Goal: Task Accomplishment & Management: Manage account settings

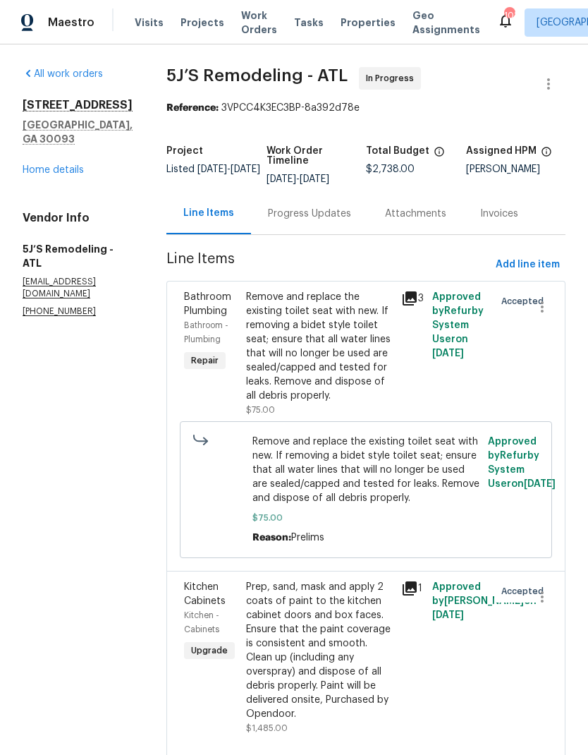
click at [76, 174] on link "Home details" at bounding box center [53, 170] width 61 height 10
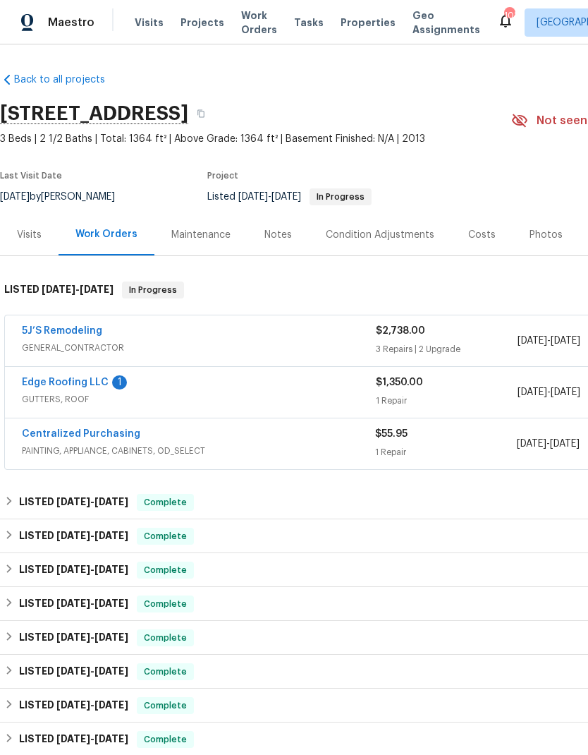
click at [93, 377] on link "Edge Roofing LLC" at bounding box center [65, 382] width 87 height 10
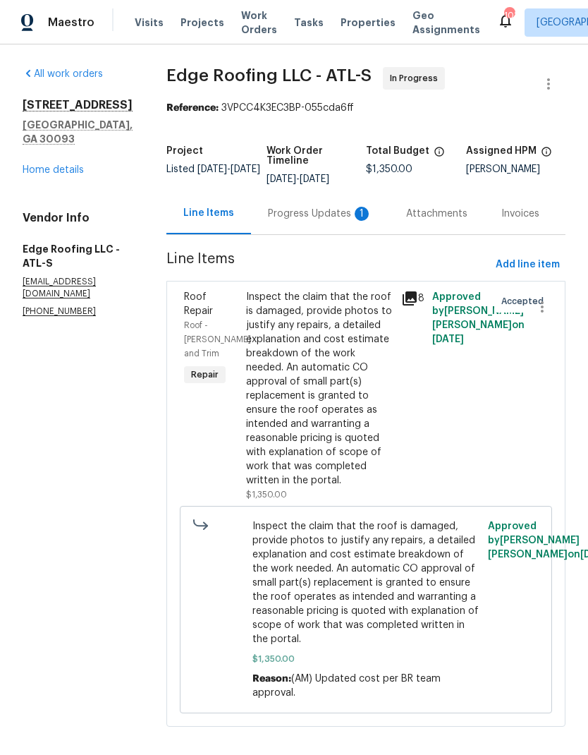
click at [293, 212] on div "Progress Updates 1" at bounding box center [320, 214] width 104 height 14
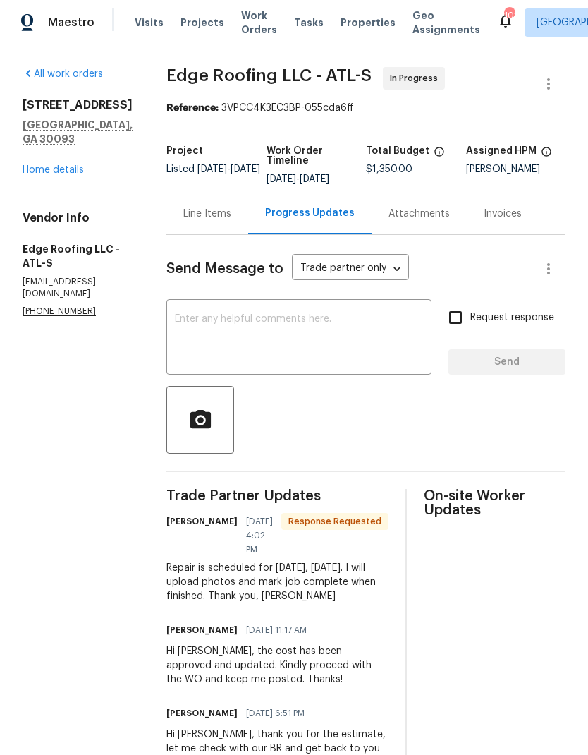
click at [61, 175] on link "Home details" at bounding box center [53, 170] width 61 height 10
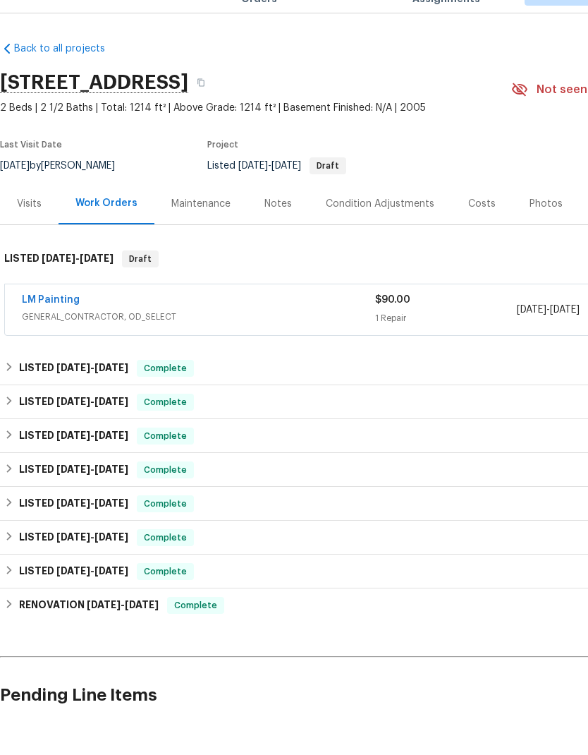
scroll to position [0, -1]
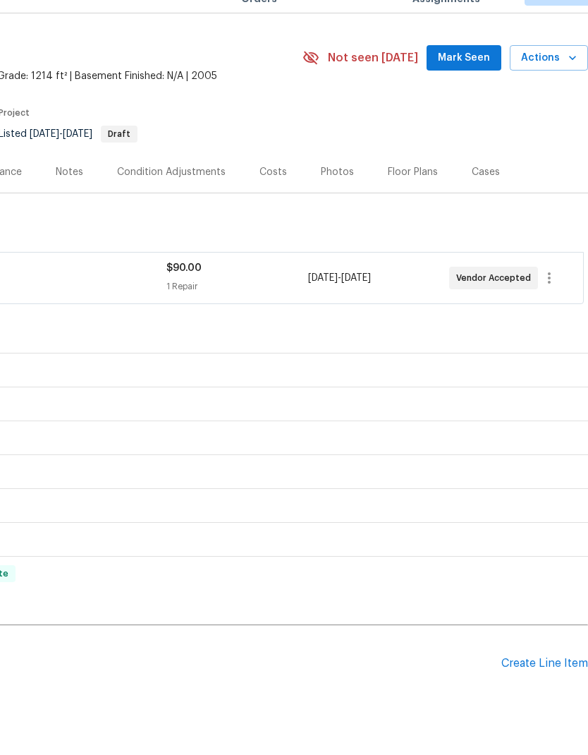
scroll to position [34, 209]
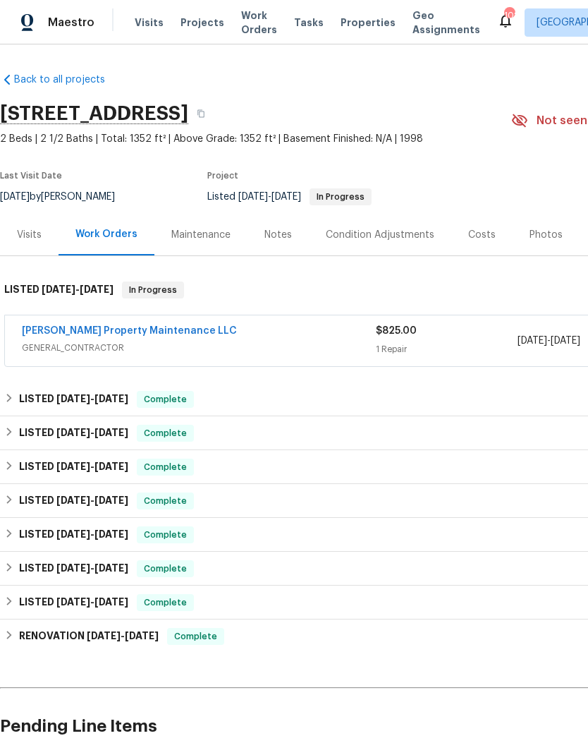
click at [124, 335] on link "[PERSON_NAME] Property Maintenance LLC" at bounding box center [129, 331] width 215 height 10
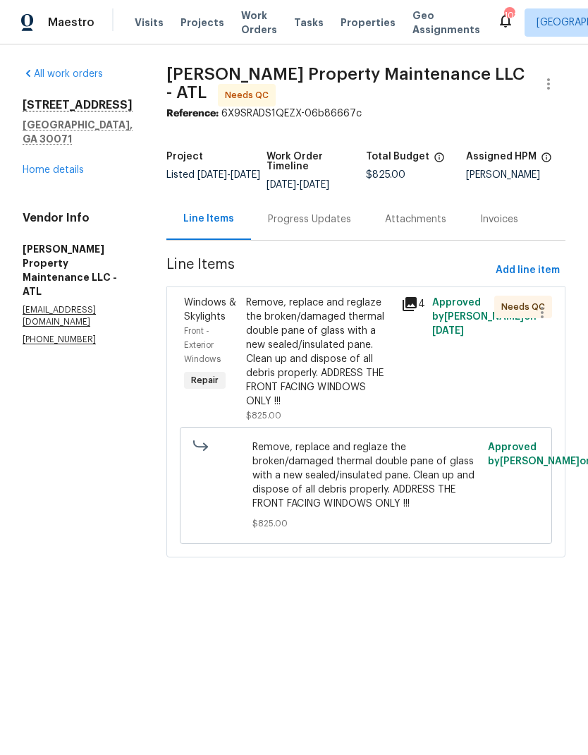
click at [302, 226] on div "Progress Updates" at bounding box center [309, 219] width 83 height 14
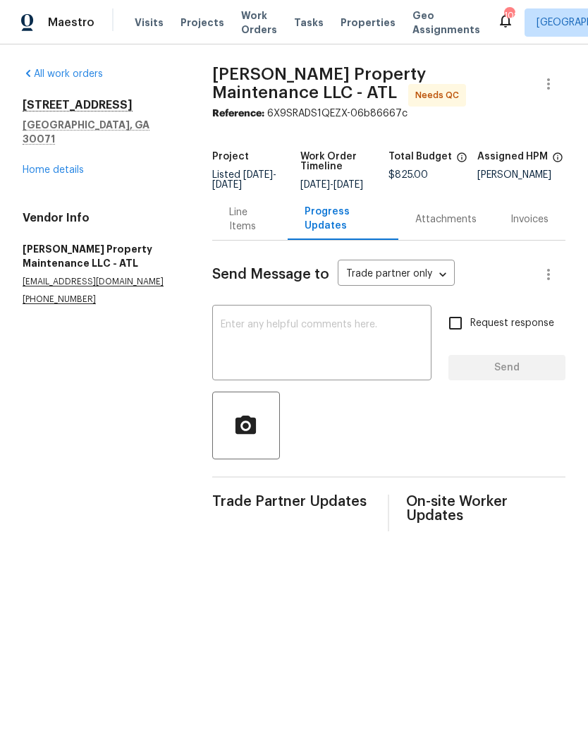
click at [268, 223] on div "Line Items" at bounding box center [250, 219] width 42 height 28
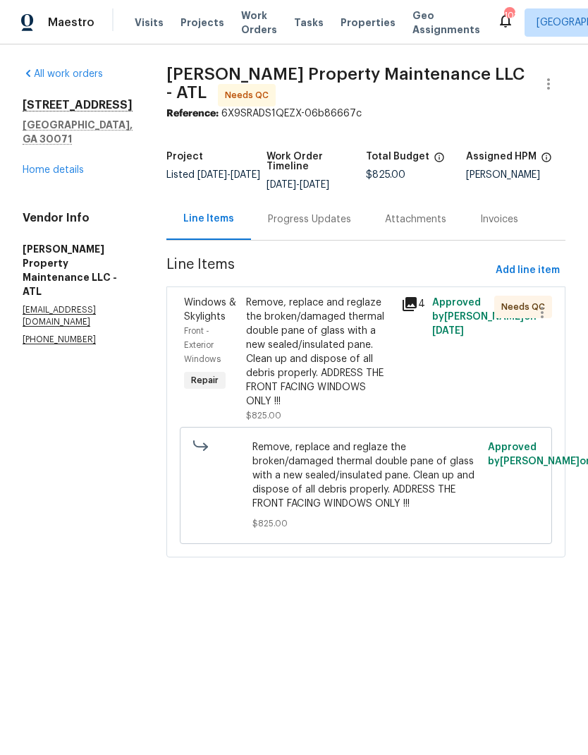
click at [417, 297] on icon at bounding box center [410, 304] width 14 height 14
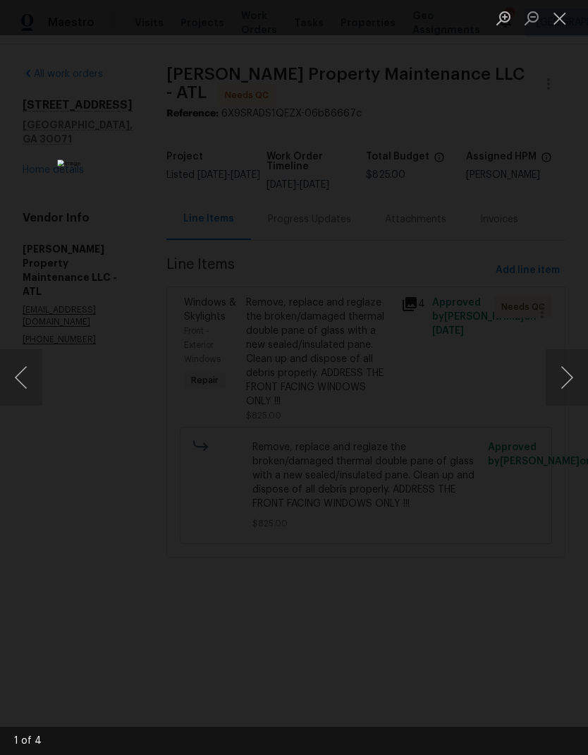
click at [559, 376] on button "Next image" at bounding box center [567, 377] width 42 height 56
click at [561, 384] on button "Next image" at bounding box center [567, 377] width 42 height 56
click at [558, 391] on button "Next image" at bounding box center [567, 377] width 42 height 56
click at [557, 388] on button "Next image" at bounding box center [567, 377] width 42 height 56
click at [559, 19] on button "Close lightbox" at bounding box center [560, 18] width 28 height 25
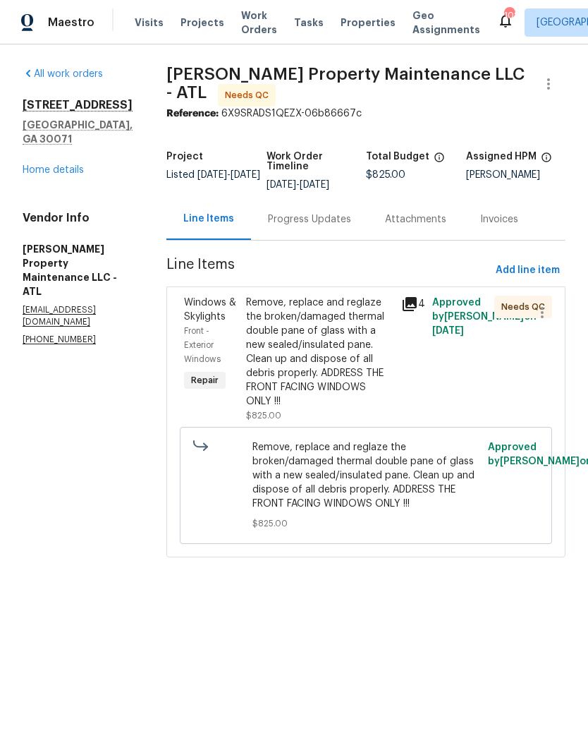
click at [55, 165] on link "Home details" at bounding box center [53, 170] width 61 height 10
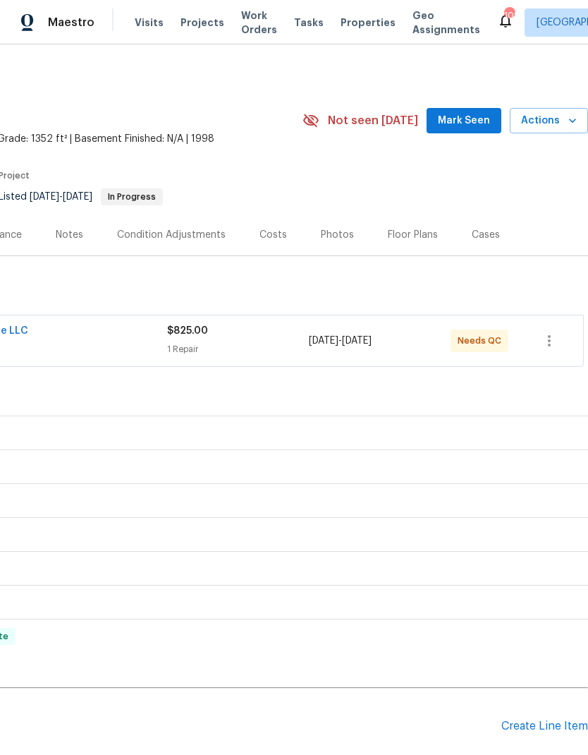
scroll to position [0, 209]
click at [545, 118] on span "Actions" at bounding box center [549, 121] width 56 height 18
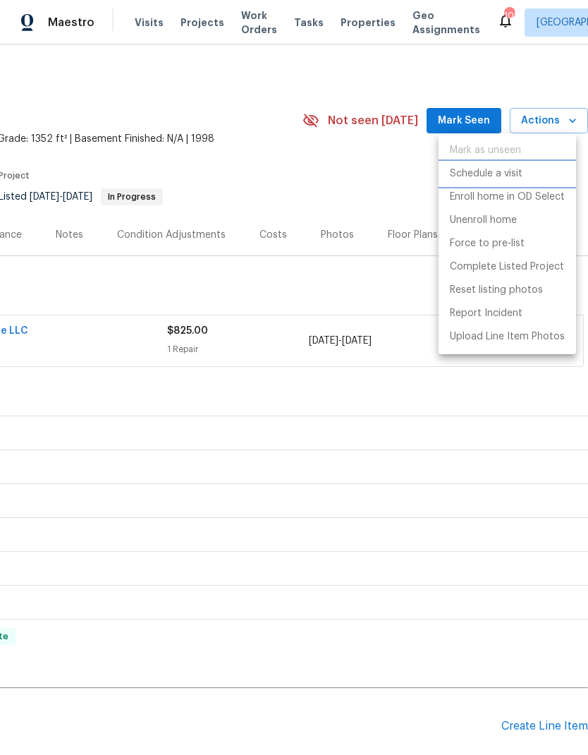
click at [504, 174] on p "Schedule a visit" at bounding box center [486, 173] width 73 height 15
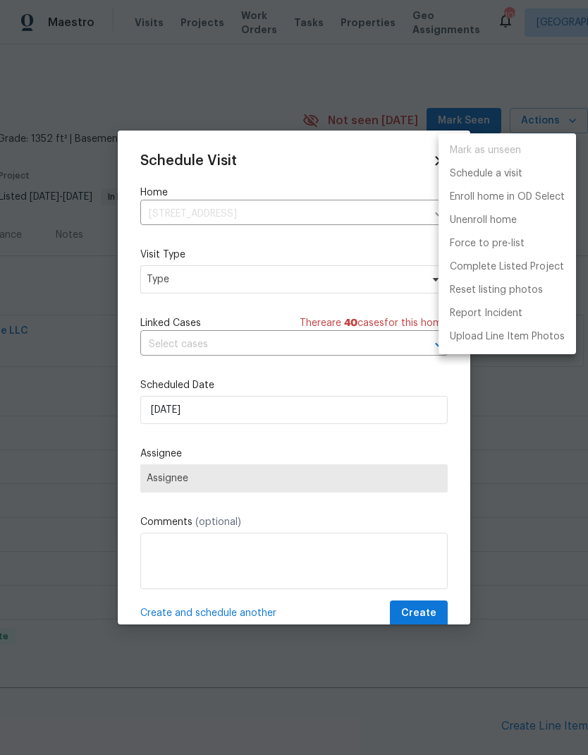
click at [315, 278] on div at bounding box center [294, 377] width 588 height 755
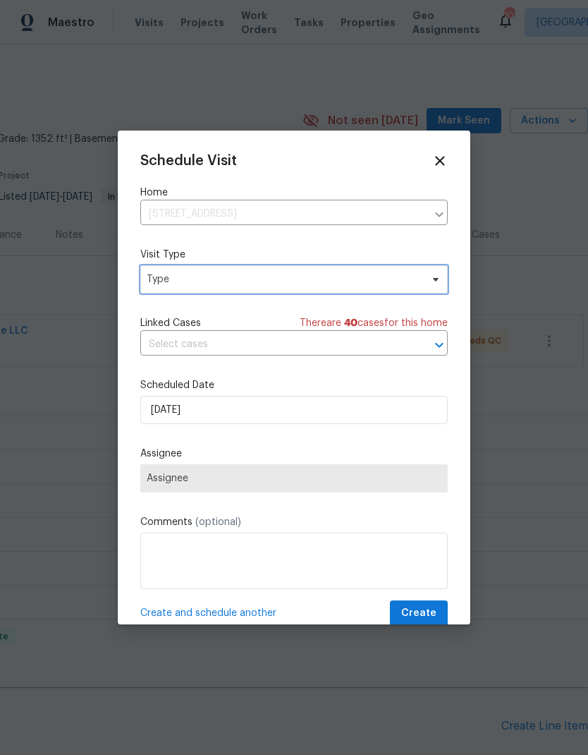
click at [342, 281] on span "Type" at bounding box center [284, 279] width 274 height 14
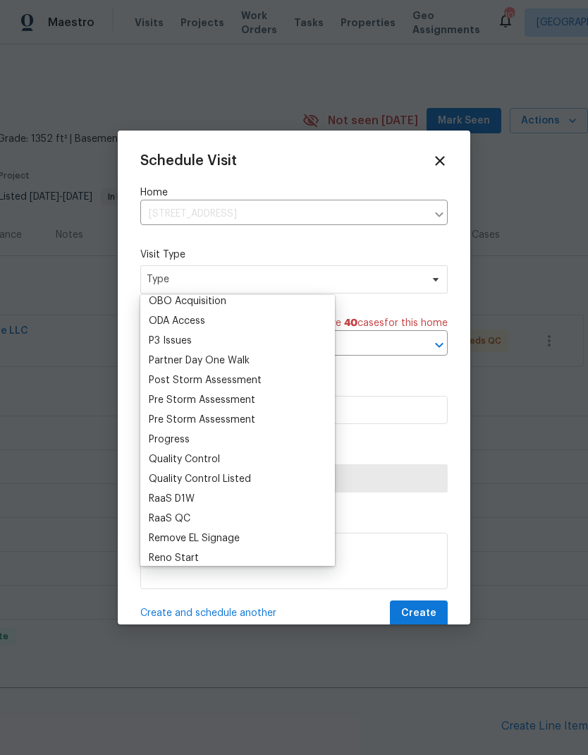
scroll to position [809, 0]
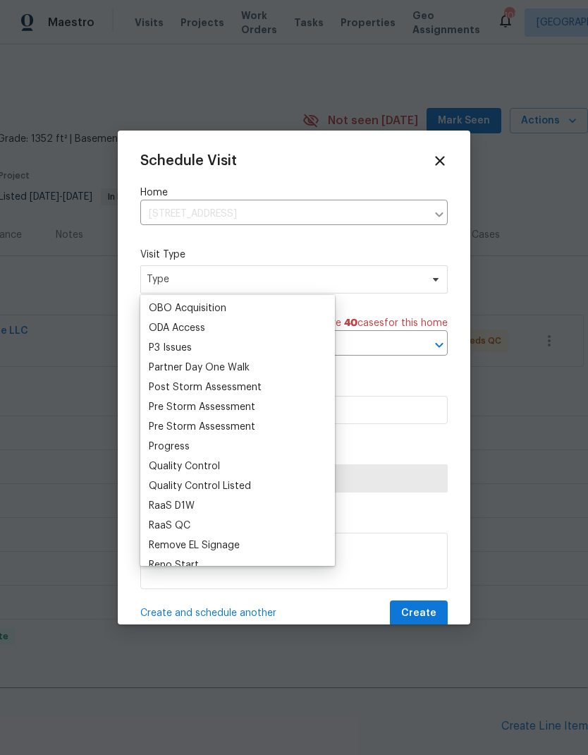
click at [175, 447] on div "Progress" at bounding box center [169, 446] width 41 height 14
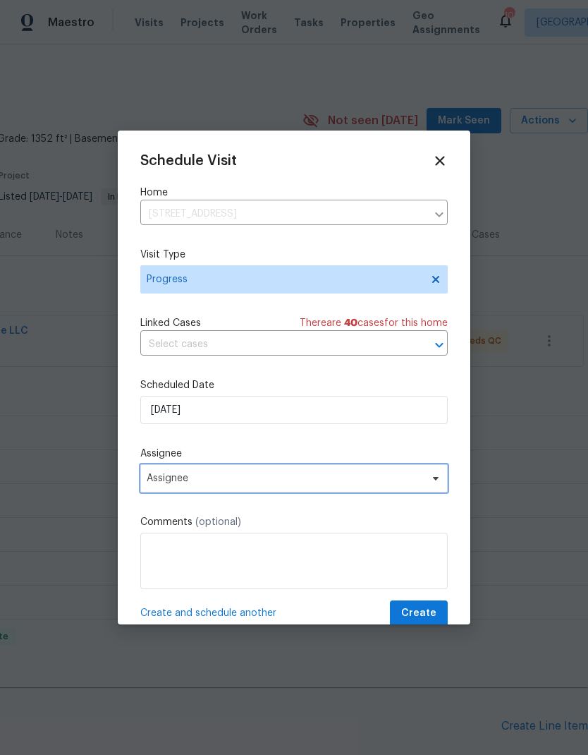
click at [300, 482] on span "Assignee" at bounding box center [285, 478] width 277 height 11
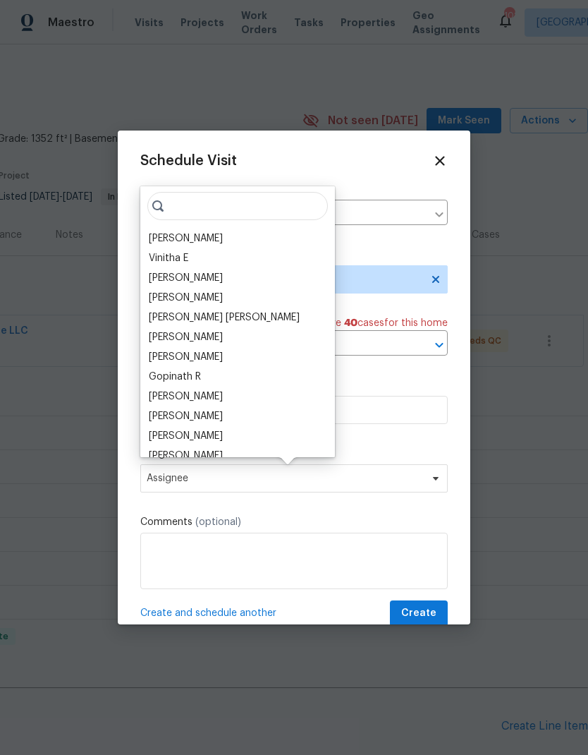
click at [200, 237] on div "[PERSON_NAME]" at bounding box center [186, 238] width 74 height 14
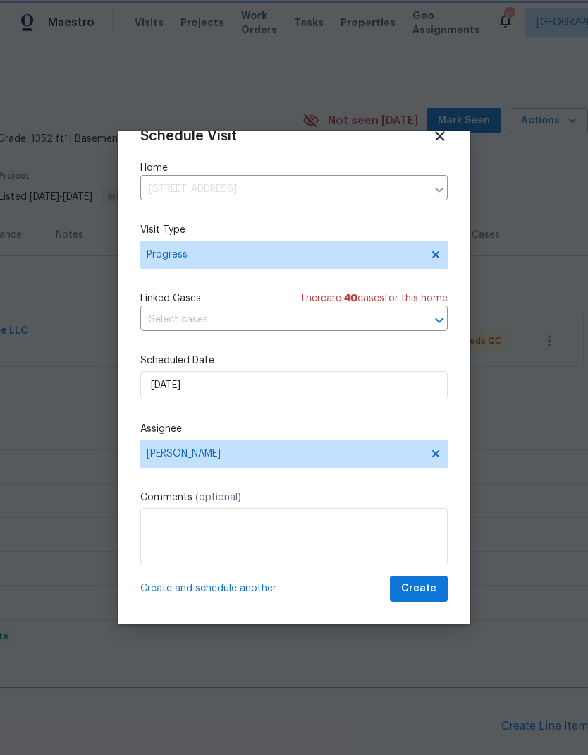
scroll to position [28, 0]
click at [421, 585] on span "Create" at bounding box center [418, 589] width 35 height 18
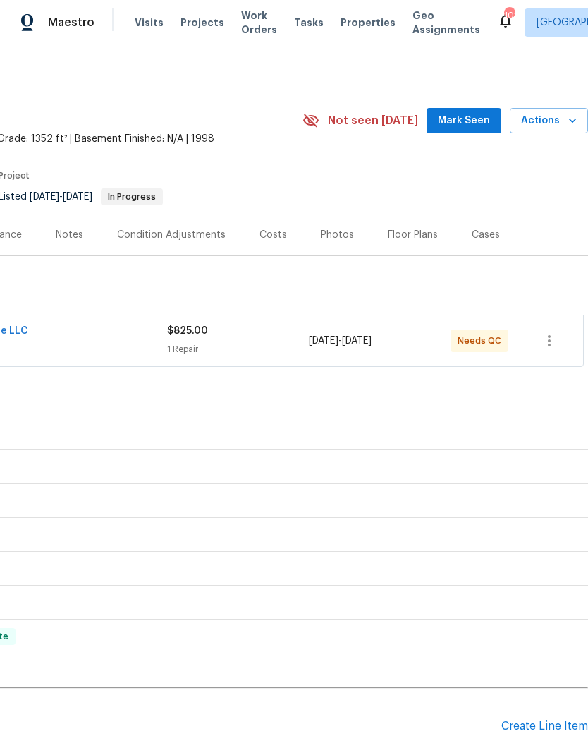
scroll to position [-1, 210]
click at [475, 119] on span "Mark Seen" at bounding box center [464, 121] width 52 height 18
